Goal: Contribute content: Add original content to the website for others to see

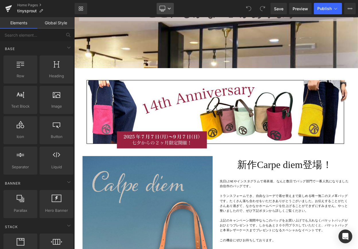
scroll to position [139, 0]
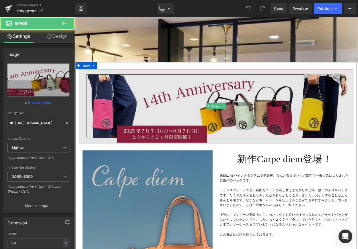
click at [150, 117] on img at bounding box center [247, 126] width 335 height 91
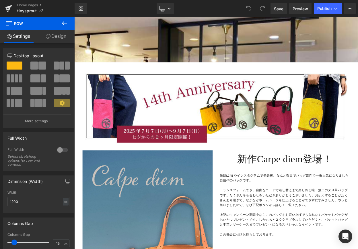
click at [63, 24] on icon at bounding box center [64, 23] width 7 height 7
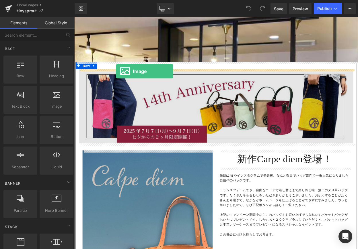
drag, startPoint x: 128, startPoint y: 120, endPoint x: 125, endPoint y: 83, distance: 36.8
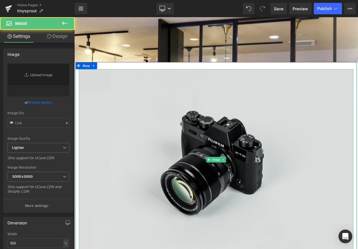
scroll to position [3726, 347]
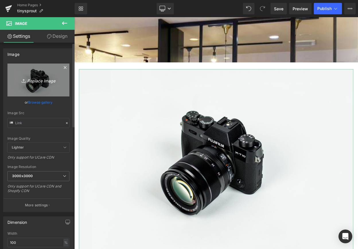
click at [33, 87] on link "Replace Image" at bounding box center [38, 80] width 62 height 33
type input "C:\fakepath\臨時休業２png.png"
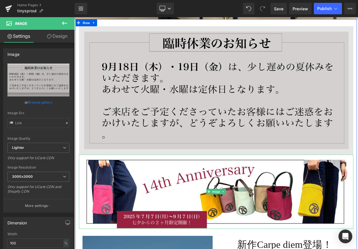
scroll to position [189, 0]
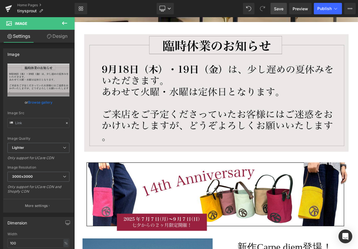
click at [276, 10] on span "Save" at bounding box center [278, 9] width 9 height 6
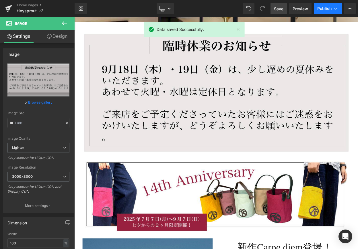
click at [326, 10] on span "Publish" at bounding box center [324, 8] width 14 height 5
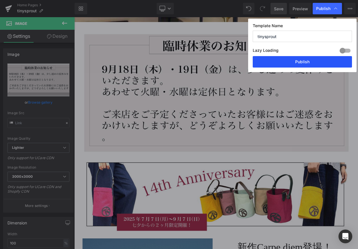
click at [301, 64] on button "Publish" at bounding box center [301, 61] width 99 height 11
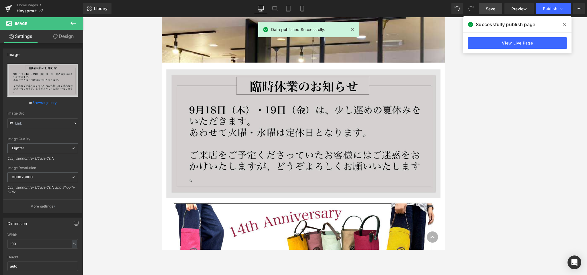
scroll to position [142, 0]
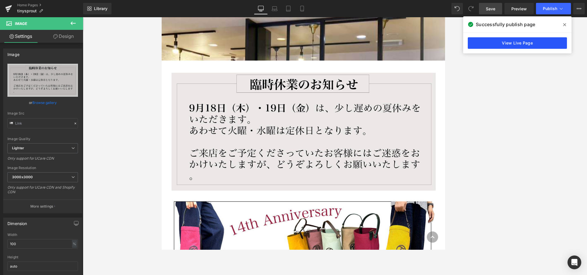
click at [357, 42] on link "View Live Page" at bounding box center [517, 42] width 99 height 11
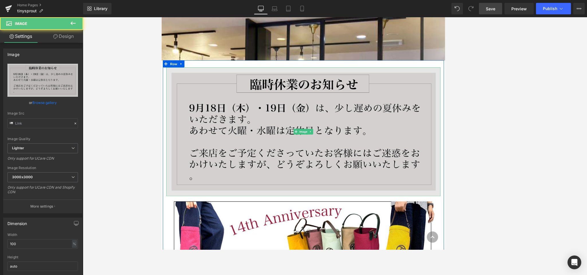
click at [357, 126] on img at bounding box center [334, 157] width 335 height 157
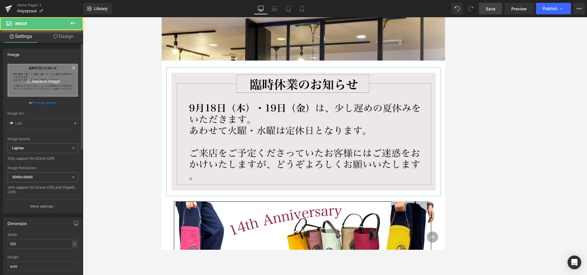
click at [49, 82] on icon "Replace Image" at bounding box center [43, 80] width 46 height 7
type input "C:\fakepath\臨時休業.jpg"
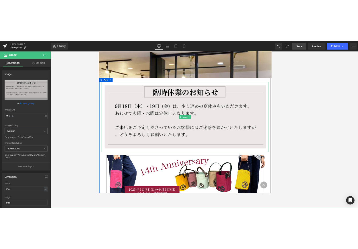
scroll to position [142, 0]
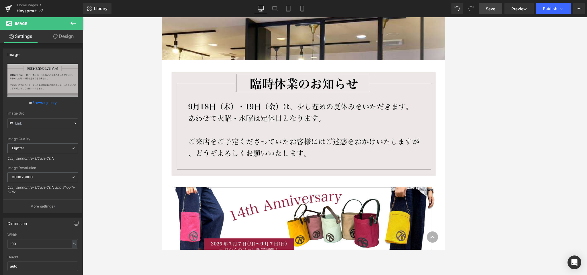
click at [357, 11] on span "Save" at bounding box center [490, 9] width 9 height 6
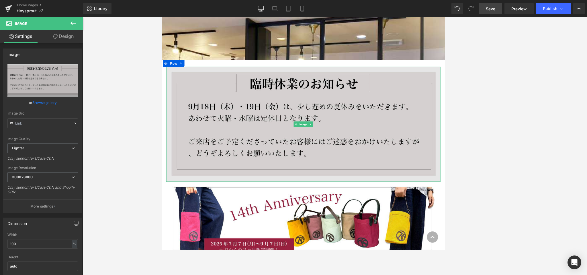
click at [228, 120] on img at bounding box center [334, 148] width 335 height 140
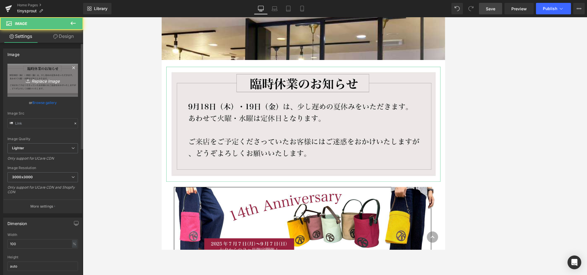
click at [64, 82] on icon "Replace Image" at bounding box center [43, 80] width 46 height 7
type input "C:\fakepath\臨時休業.jpg"
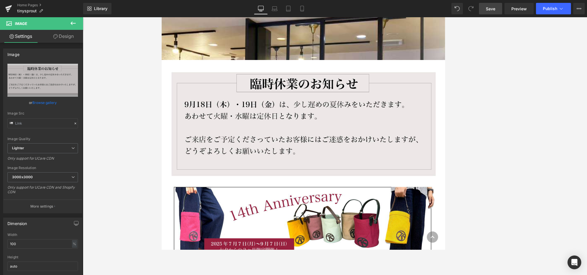
click at [357, 10] on link "Save" at bounding box center [490, 8] width 23 height 11
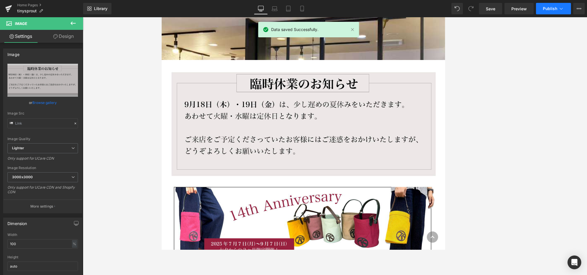
click at [357, 11] on span "Publish" at bounding box center [550, 8] width 14 height 5
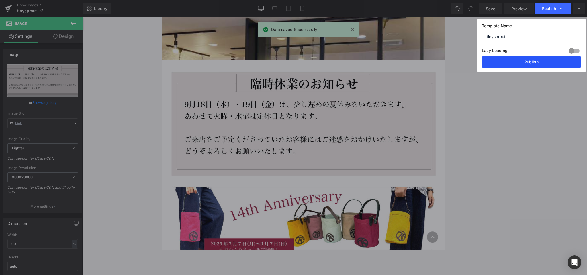
click at [357, 62] on button "Publish" at bounding box center [531, 61] width 99 height 11
